Goal: Find specific page/section: Find specific page/section

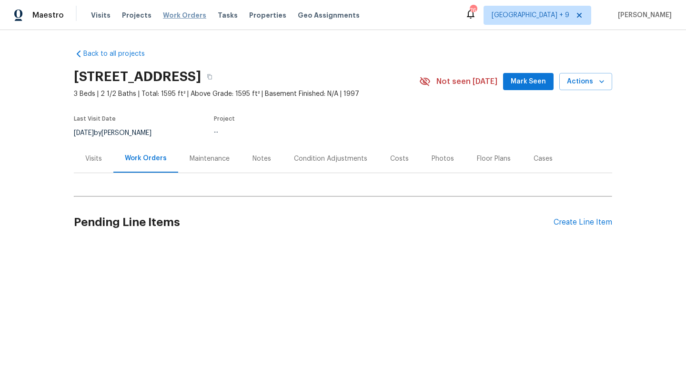
click at [174, 11] on span "Work Orders" at bounding box center [184, 15] width 43 height 10
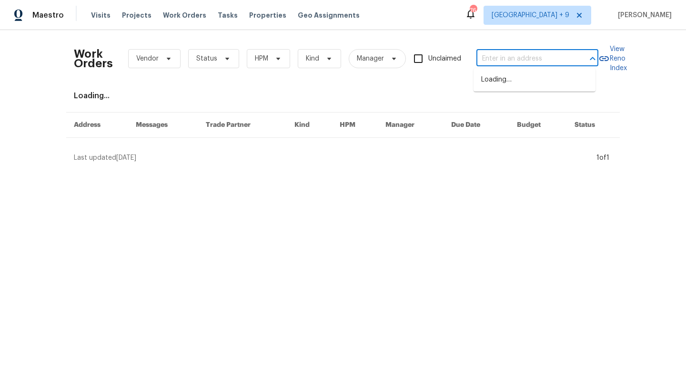
click at [514, 60] on input "text" at bounding box center [524, 58] width 95 height 15
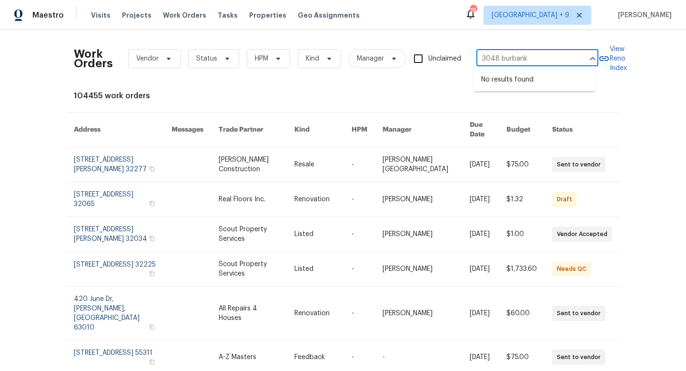
type input "3048 burbank"
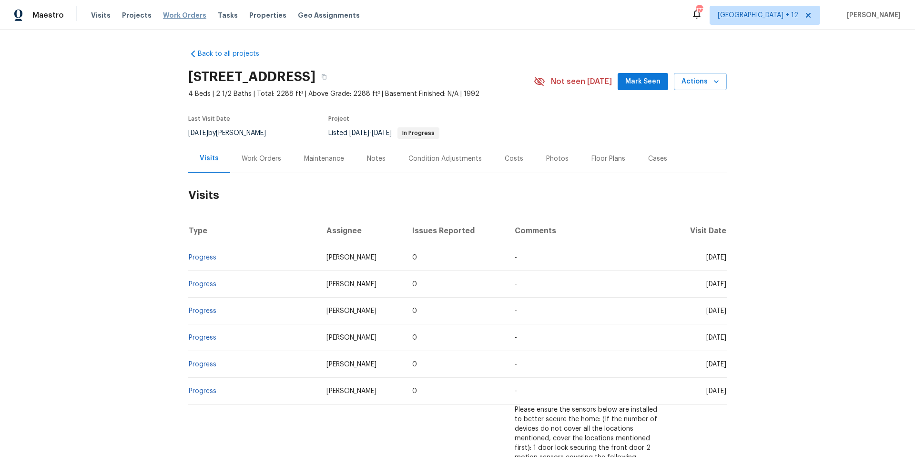
click at [184, 13] on span "Work Orders" at bounding box center [184, 15] width 43 height 10
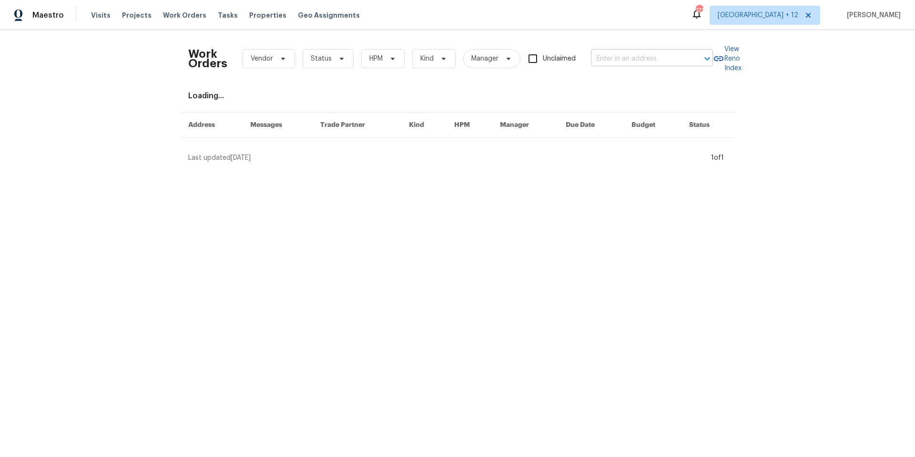
click at [660, 55] on input "text" at bounding box center [638, 58] width 95 height 15
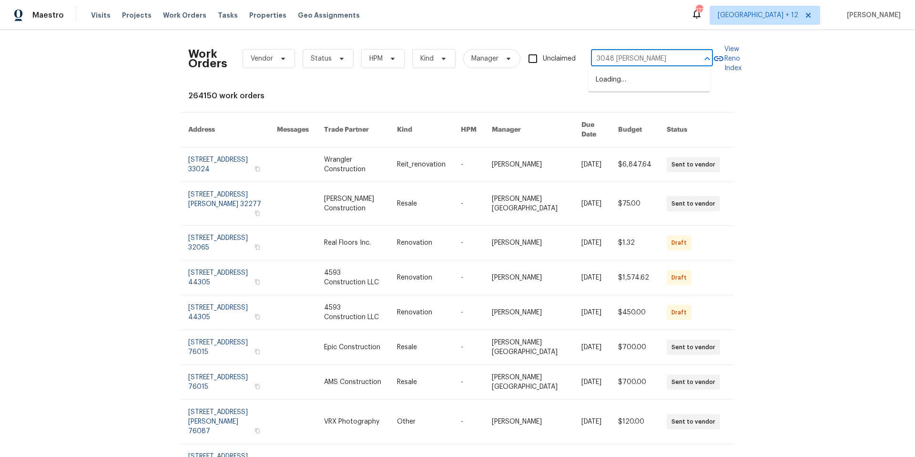
type input "3048 burban"
click at [647, 80] on li "[STREET_ADDRESS]" at bounding box center [649, 80] width 122 height 16
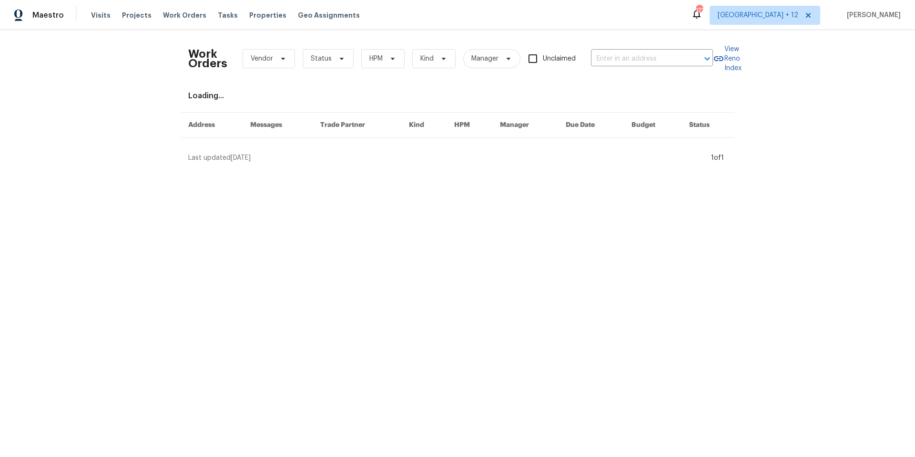
type input "[STREET_ADDRESS]"
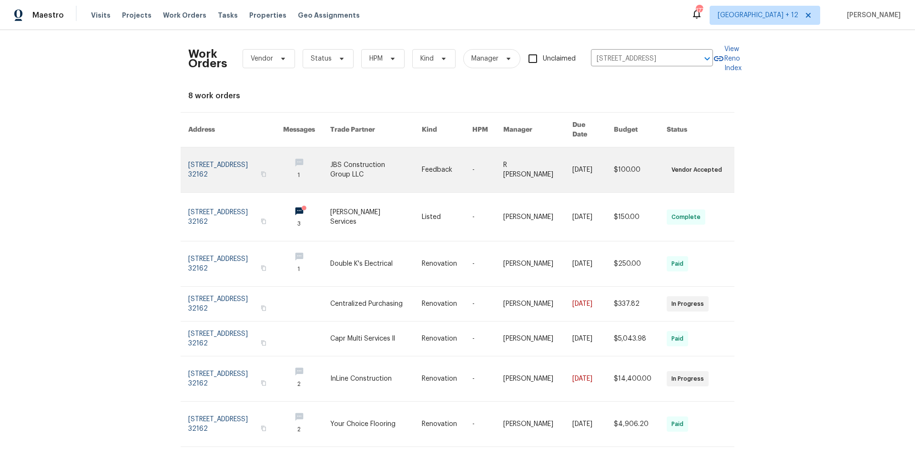
click at [192, 153] on link at bounding box center [235, 169] width 95 height 45
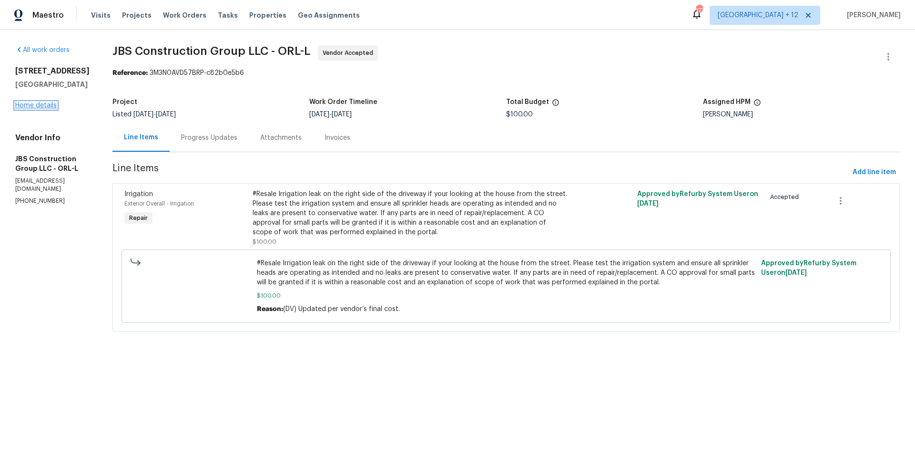
click at [52, 105] on link "Home details" at bounding box center [35, 105] width 41 height 7
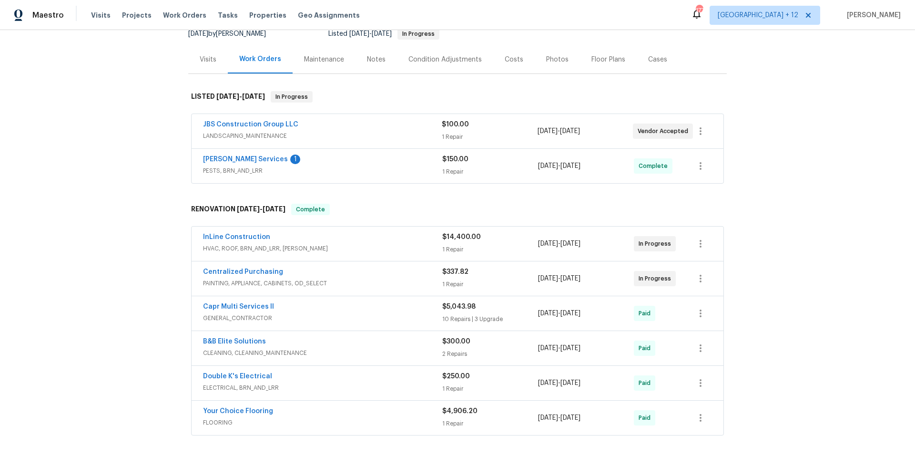
scroll to position [100, 0]
click at [417, 248] on span "HVAC, ROOF, BRN_AND_LRR, [PERSON_NAME]" at bounding box center [322, 248] width 239 height 10
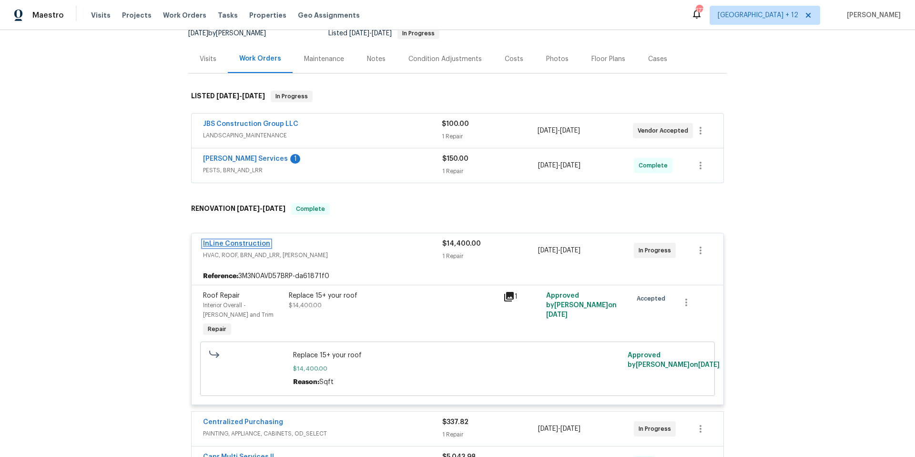
click at [242, 244] on link "InLine Construction" at bounding box center [236, 243] width 67 height 7
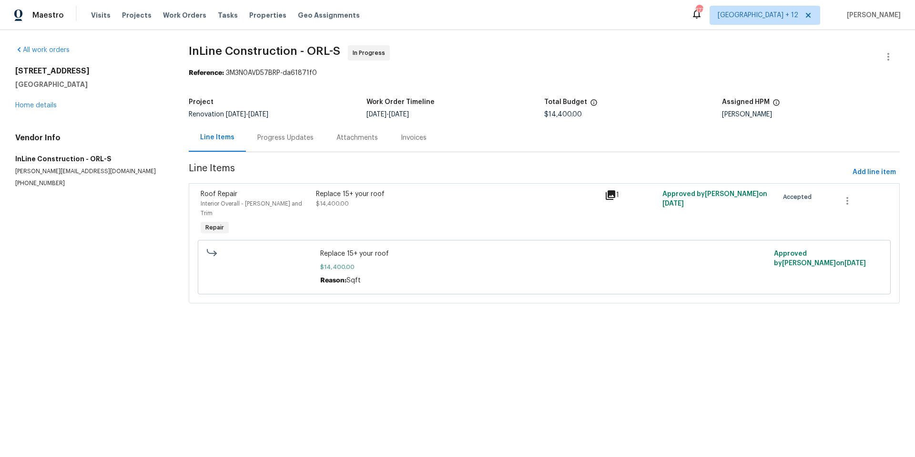
click at [311, 137] on div "Progress Updates" at bounding box center [285, 137] width 79 height 28
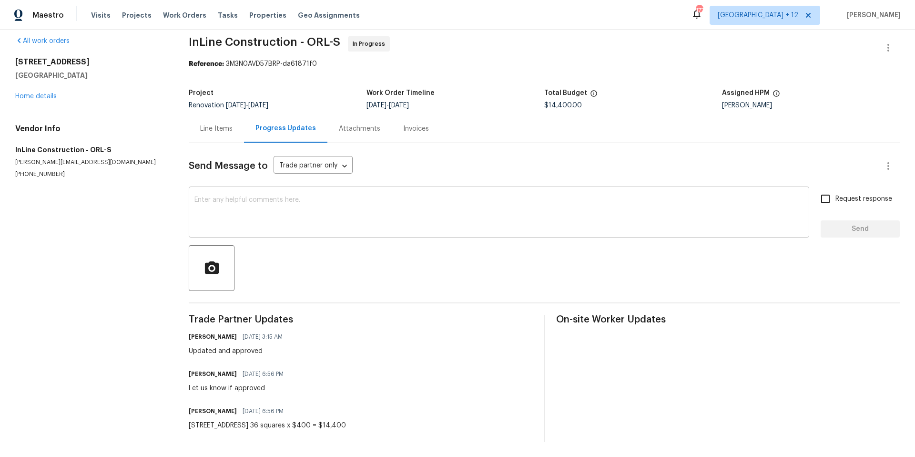
scroll to position [17, 0]
drag, startPoint x: 165, startPoint y: 13, endPoint x: 561, endPoint y: 27, distance: 395.9
click at [166, 13] on span "Work Orders" at bounding box center [184, 15] width 43 height 10
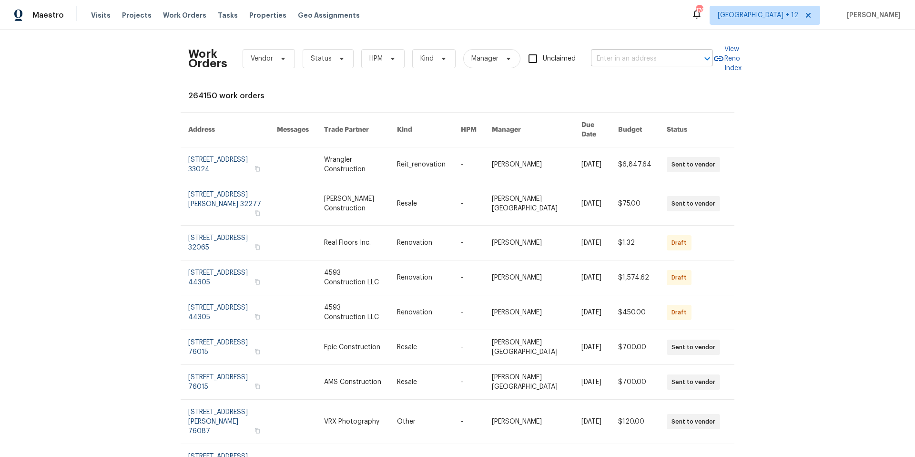
click at [615, 58] on input "text" at bounding box center [638, 58] width 95 height 15
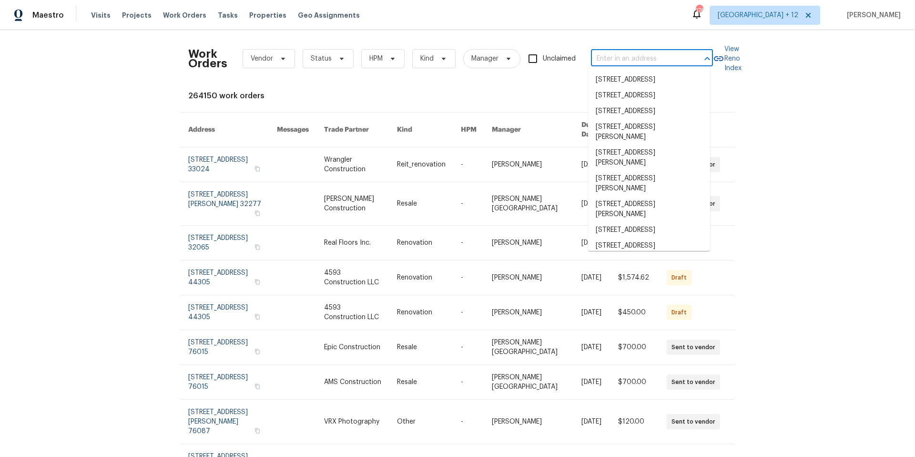
paste input "[STREET_ADDRESS][PERSON_NAME]"
type input "[STREET_ADDRESS][PERSON_NAME]"
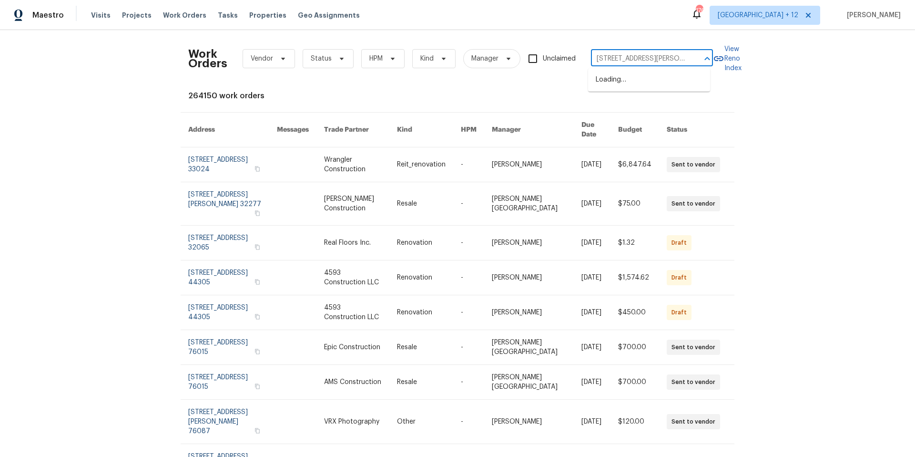
scroll to position [0, 31]
click at [644, 81] on li "[STREET_ADDRESS][PERSON_NAME]" at bounding box center [649, 85] width 122 height 26
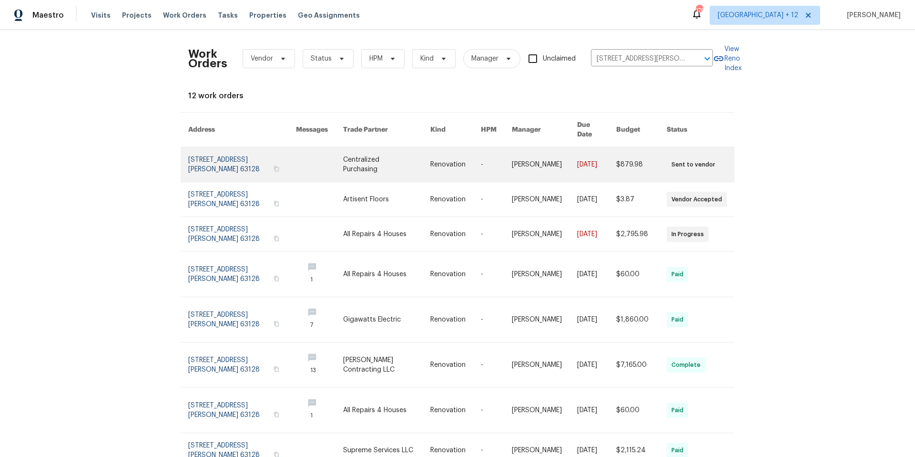
click at [219, 162] on link at bounding box center [242, 164] width 108 height 34
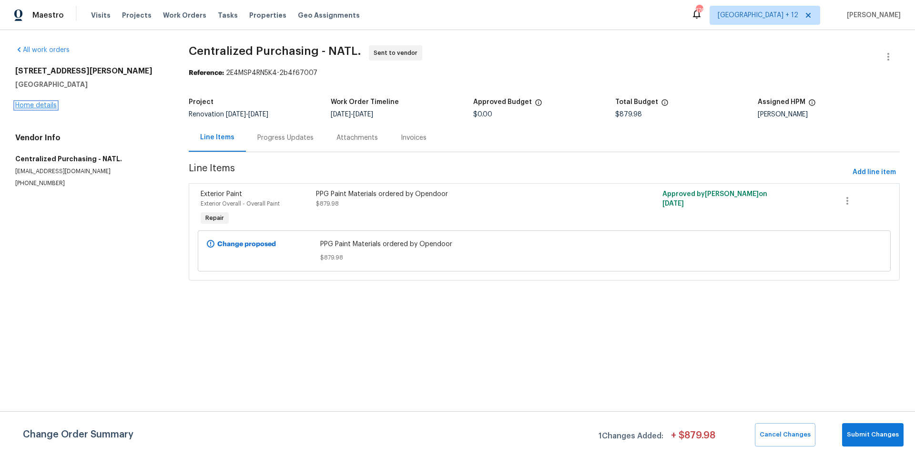
click at [47, 108] on link "Home details" at bounding box center [35, 105] width 41 height 7
